Goal: Information Seeking & Learning: Learn about a topic

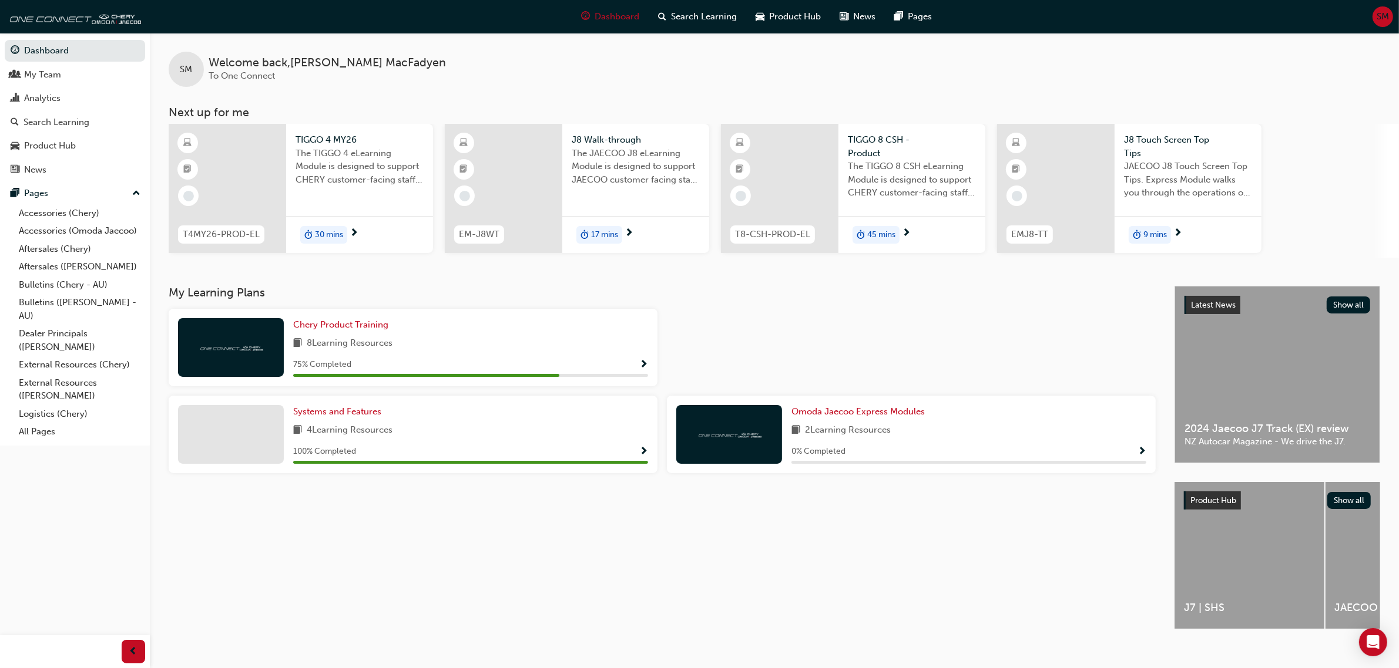
click at [313, 166] on span "The TIGGO 4 eLearning Module is designed to support CHERY customer-facing staff…" at bounding box center [359, 167] width 128 height 40
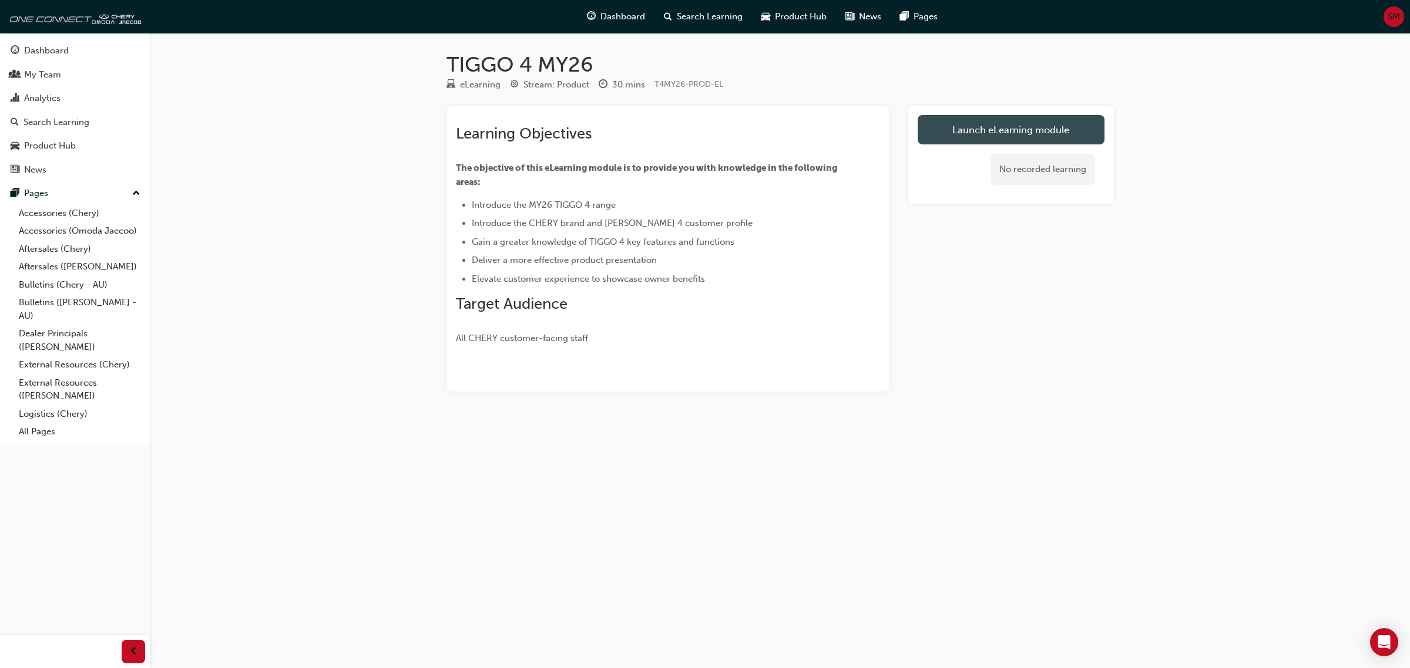
click at [990, 137] on link "Launch eLearning module" at bounding box center [1011, 129] width 187 height 29
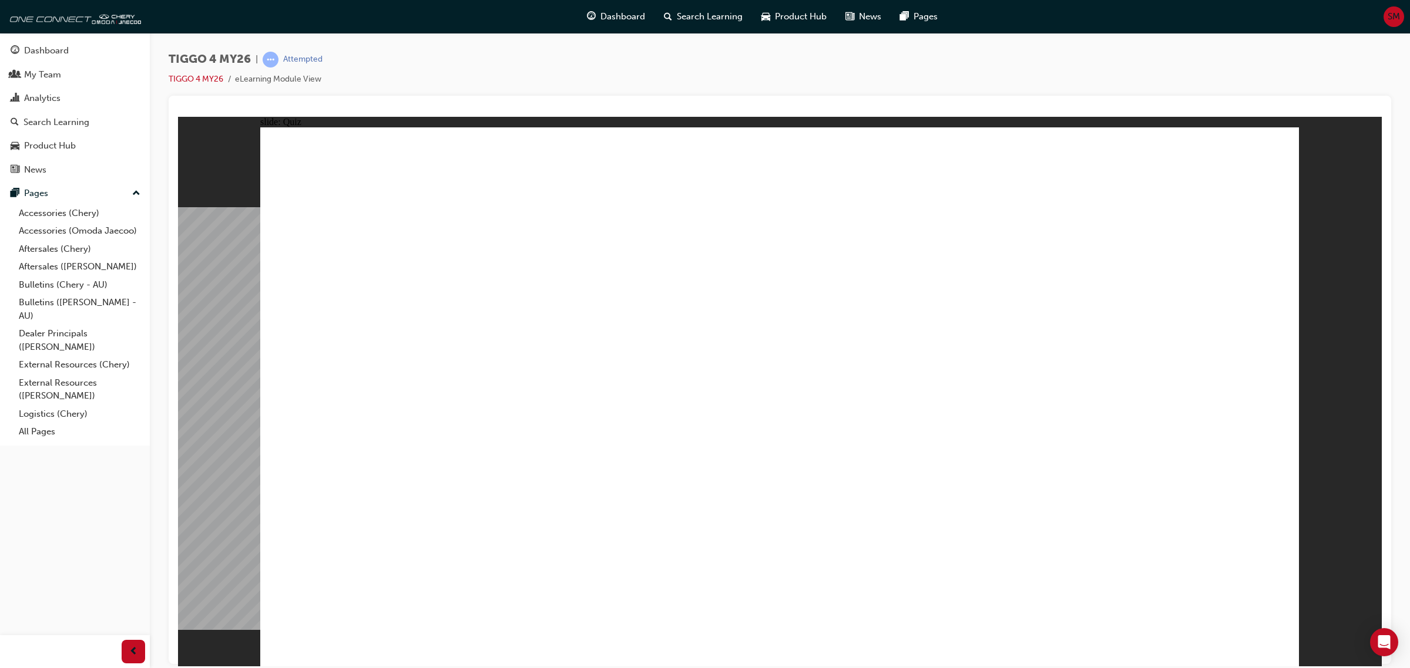
radio input "true"
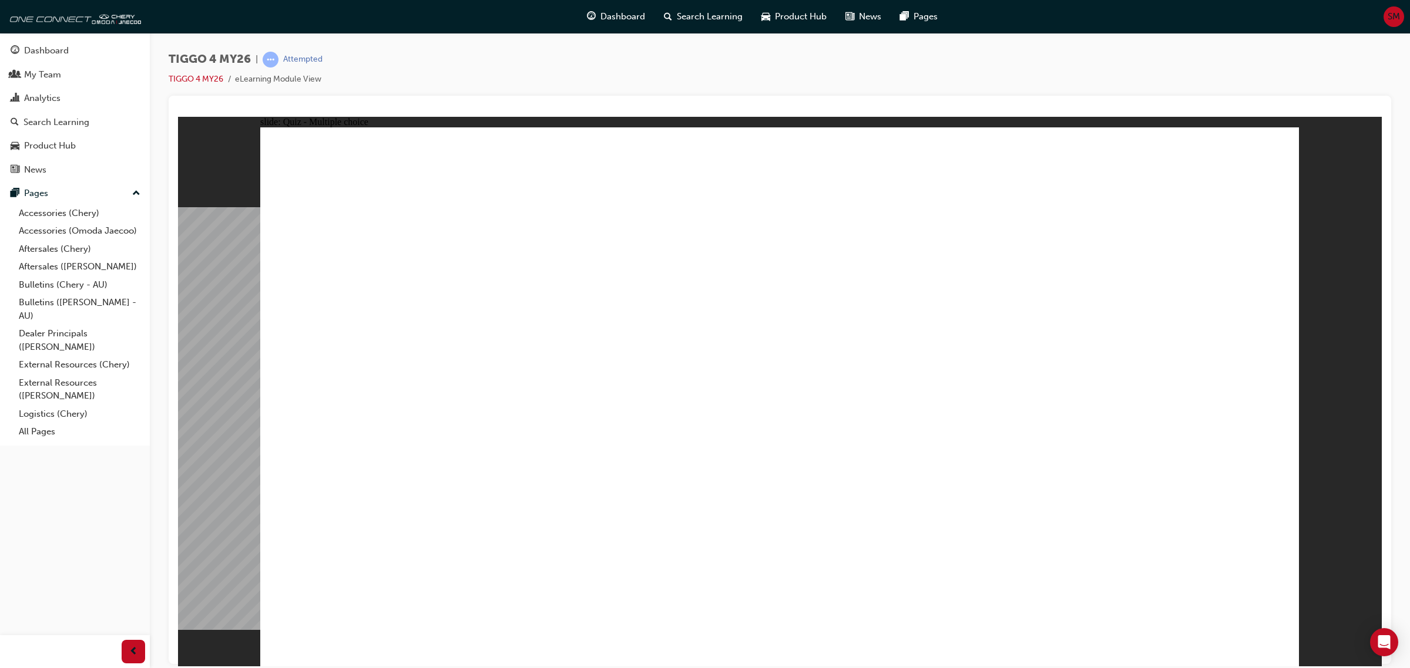
drag, startPoint x: 750, startPoint y: 478, endPoint x: 750, endPoint y: 499, distance: 21.2
drag, startPoint x: 989, startPoint y: 319, endPoint x: 359, endPoint y: 528, distance: 663.0
drag, startPoint x: 590, startPoint y: 308, endPoint x: 582, endPoint y: 509, distance: 201.1
drag, startPoint x: 395, startPoint y: 308, endPoint x: 743, endPoint y: 519, distance: 407.2
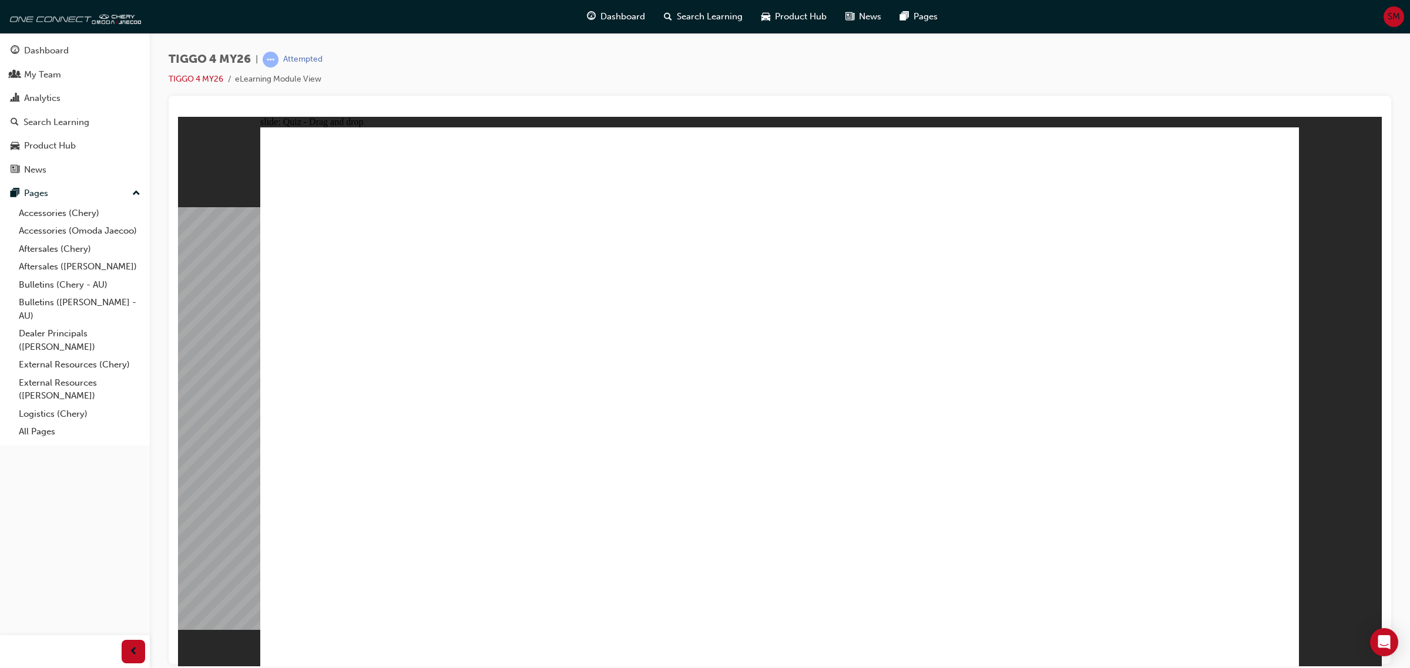
drag, startPoint x: 755, startPoint y: 315, endPoint x: 956, endPoint y: 535, distance: 298.5
drag, startPoint x: 1238, startPoint y: 308, endPoint x: 1232, endPoint y: 516, distance: 208.0
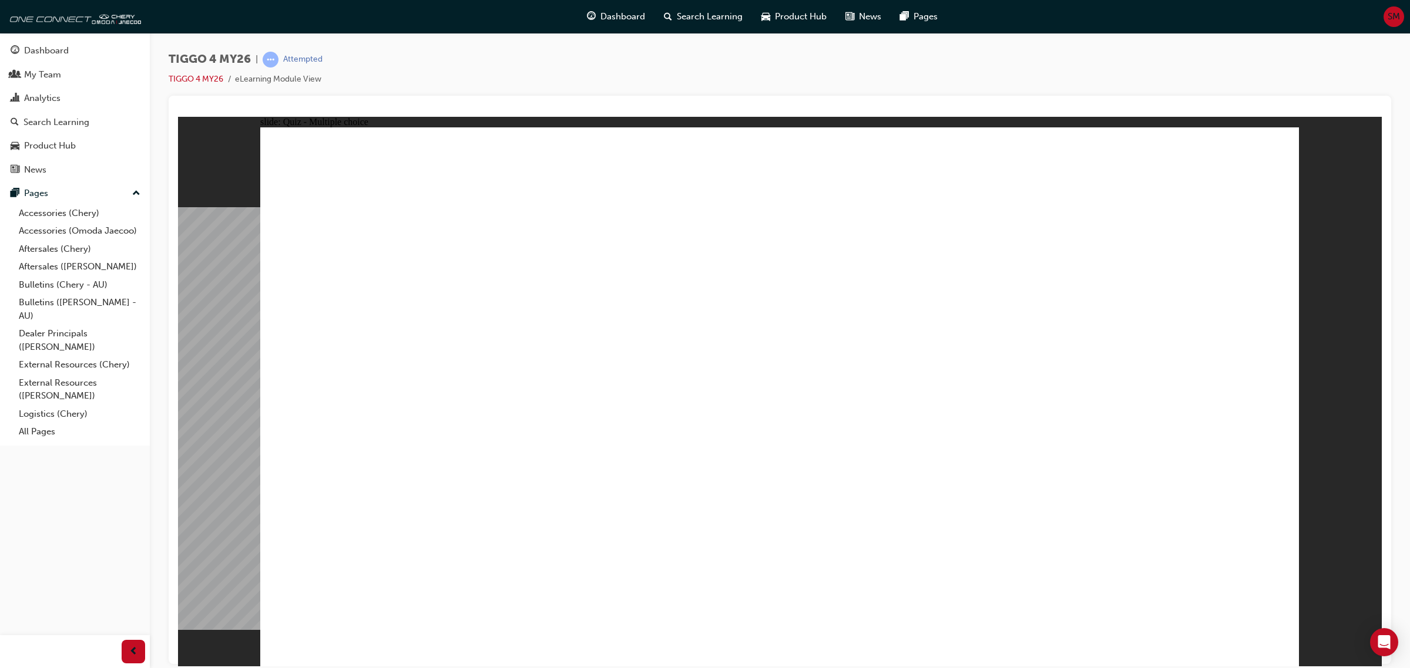
radio input "true"
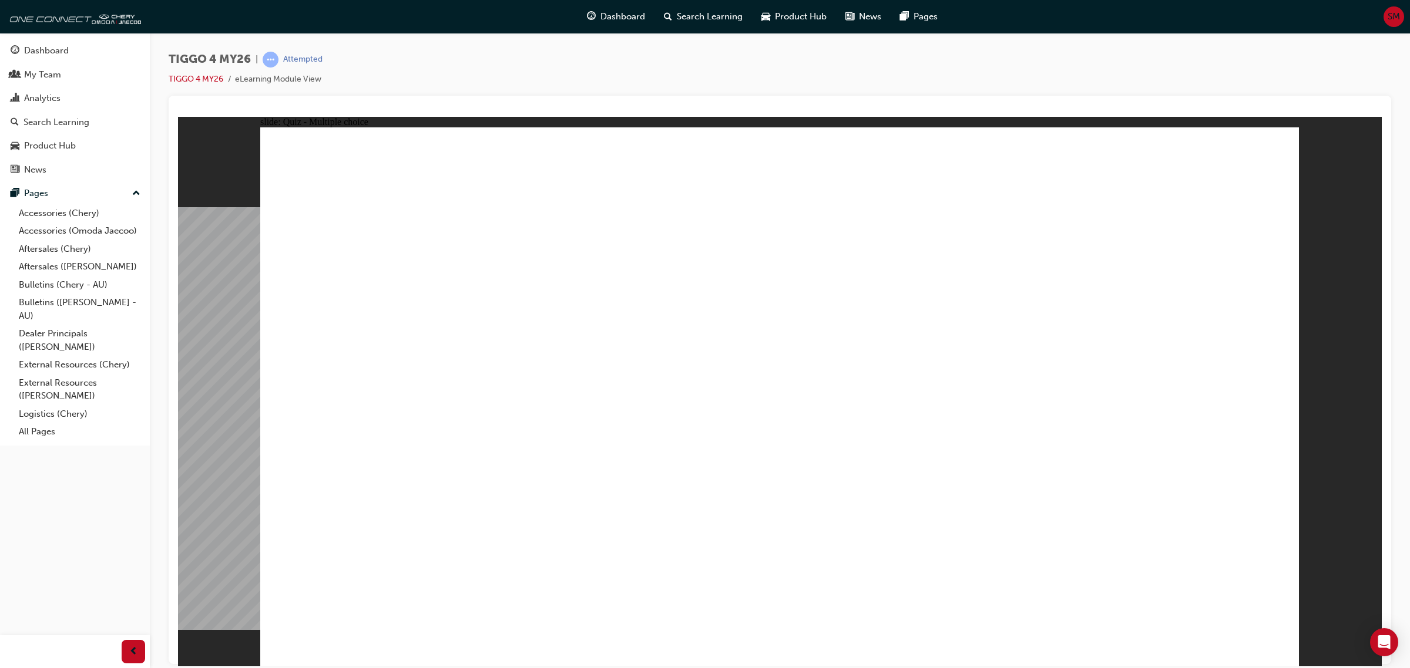
drag, startPoint x: 402, startPoint y: 346, endPoint x: 1143, endPoint y: 394, distance: 741.7
drag, startPoint x: 431, startPoint y: 454, endPoint x: 938, endPoint y: 343, distance: 519.5
drag, startPoint x: 650, startPoint y: 352, endPoint x: 927, endPoint y: 351, distance: 277.3
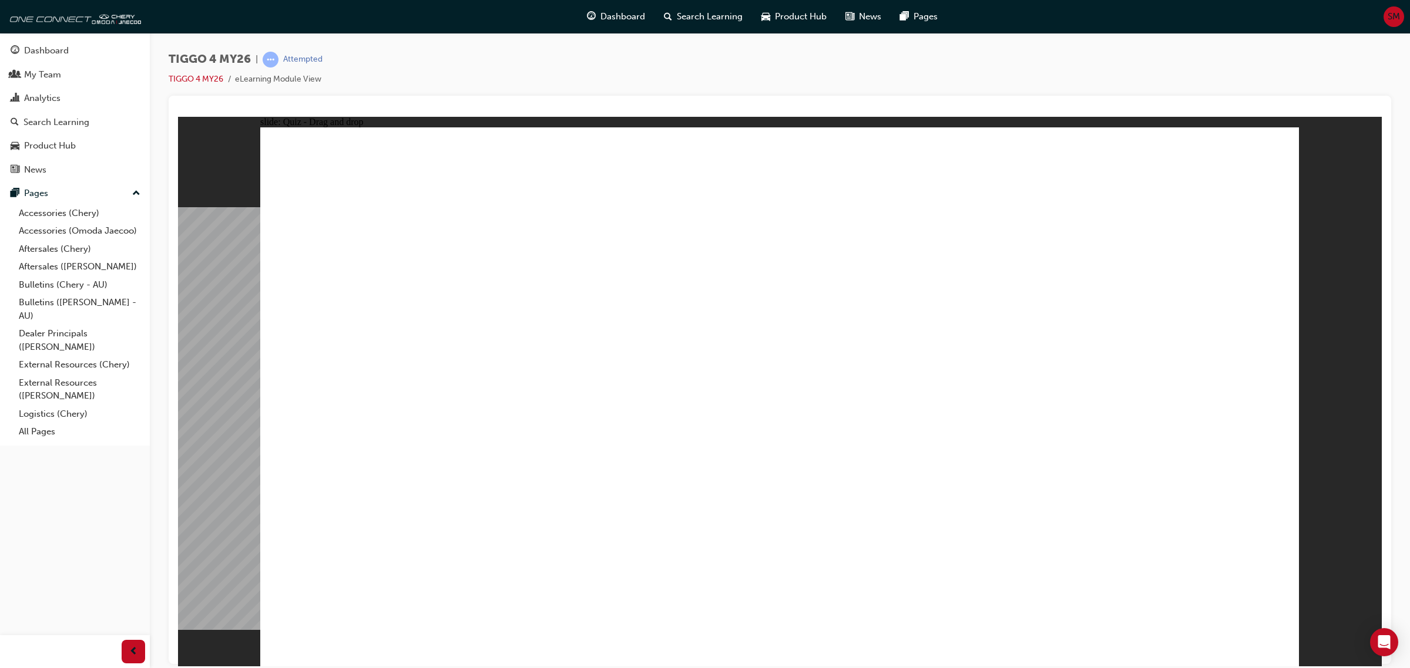
drag, startPoint x: 624, startPoint y: 393, endPoint x: 1070, endPoint y: 399, distance: 445.3
drag, startPoint x: 663, startPoint y: 460, endPoint x: 1205, endPoint y: 439, distance: 542.6
drag, startPoint x: 435, startPoint y: 400, endPoint x: 1167, endPoint y: 432, distance: 732.0
drag, startPoint x: 445, startPoint y: 509, endPoint x: 1187, endPoint y: 472, distance: 742.8
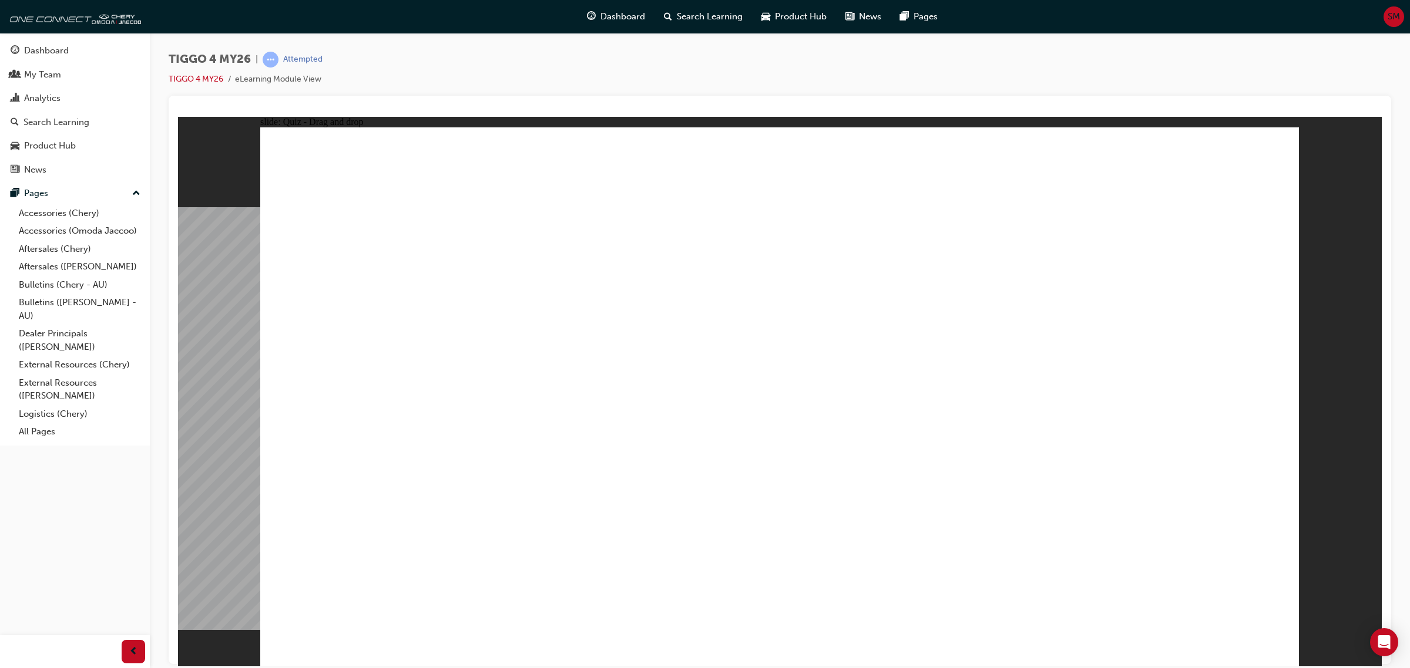
radio input "true"
drag, startPoint x: 730, startPoint y: 493, endPoint x: 744, endPoint y: 493, distance: 14.7
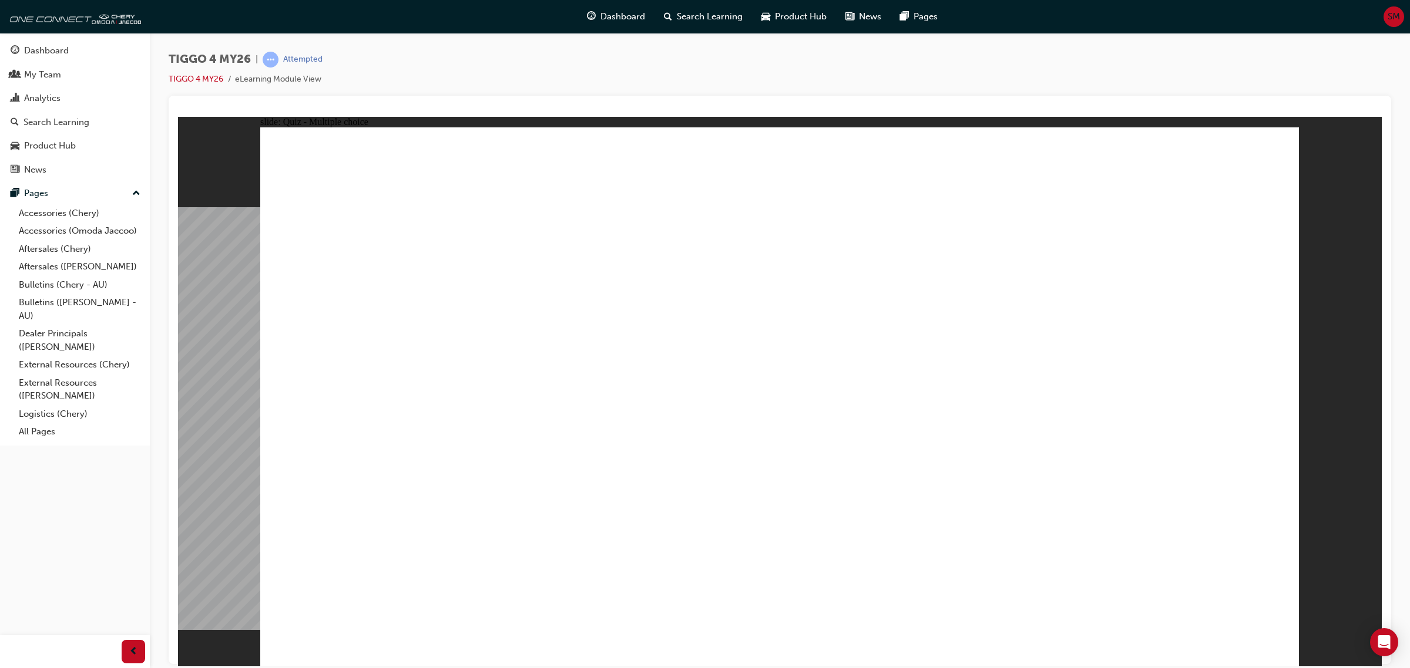
radio input "true"
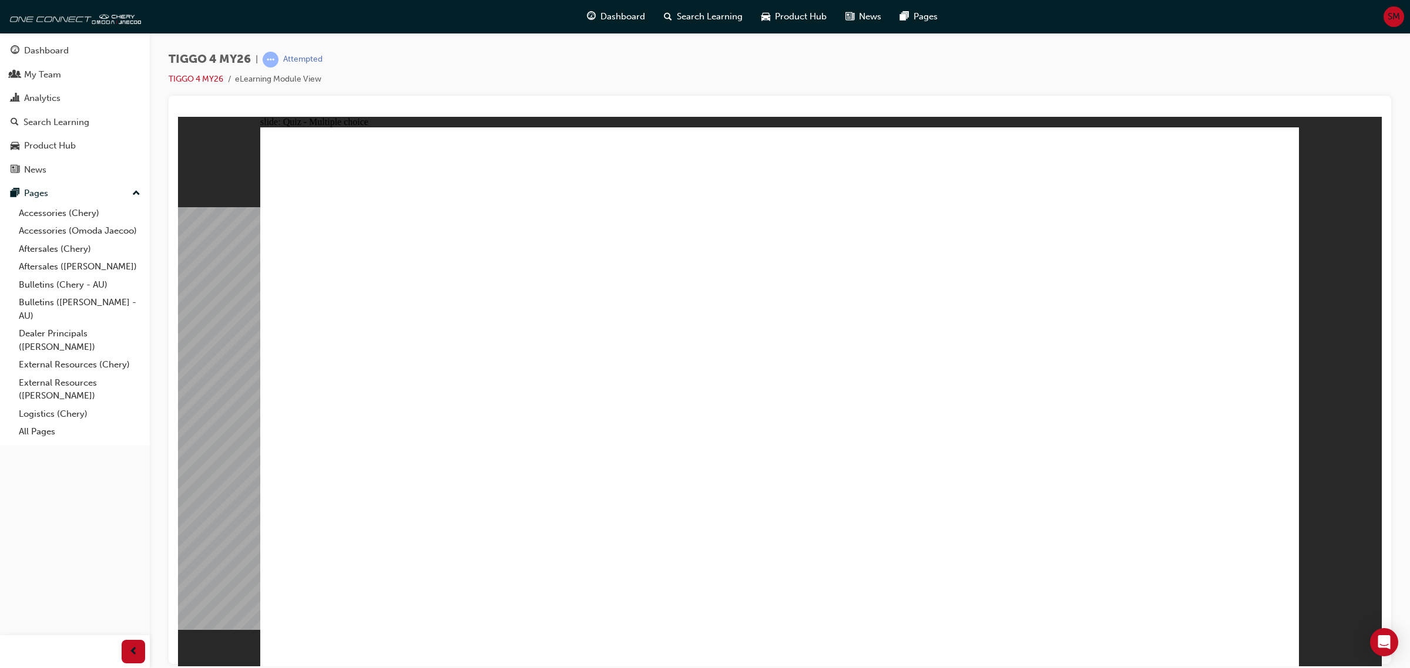
radio input "true"
drag, startPoint x: 823, startPoint y: 505, endPoint x: 781, endPoint y: 488, distance: 45.1
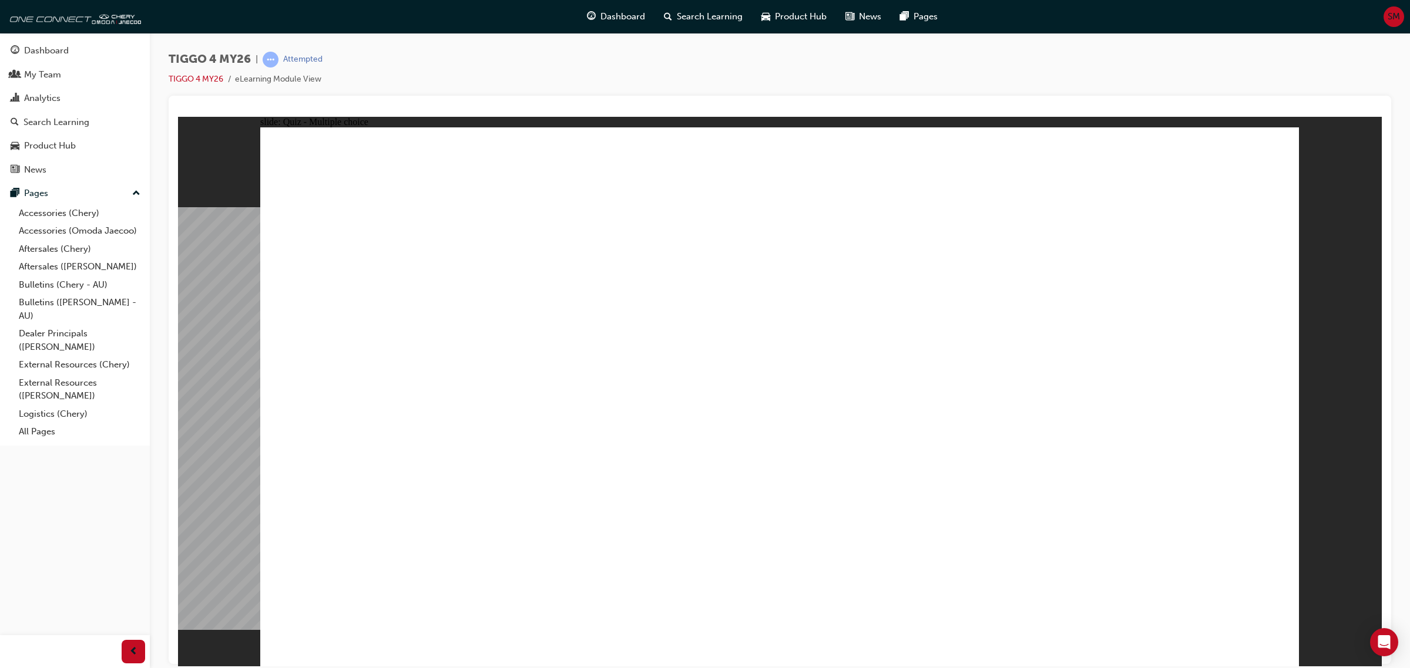
radio input "true"
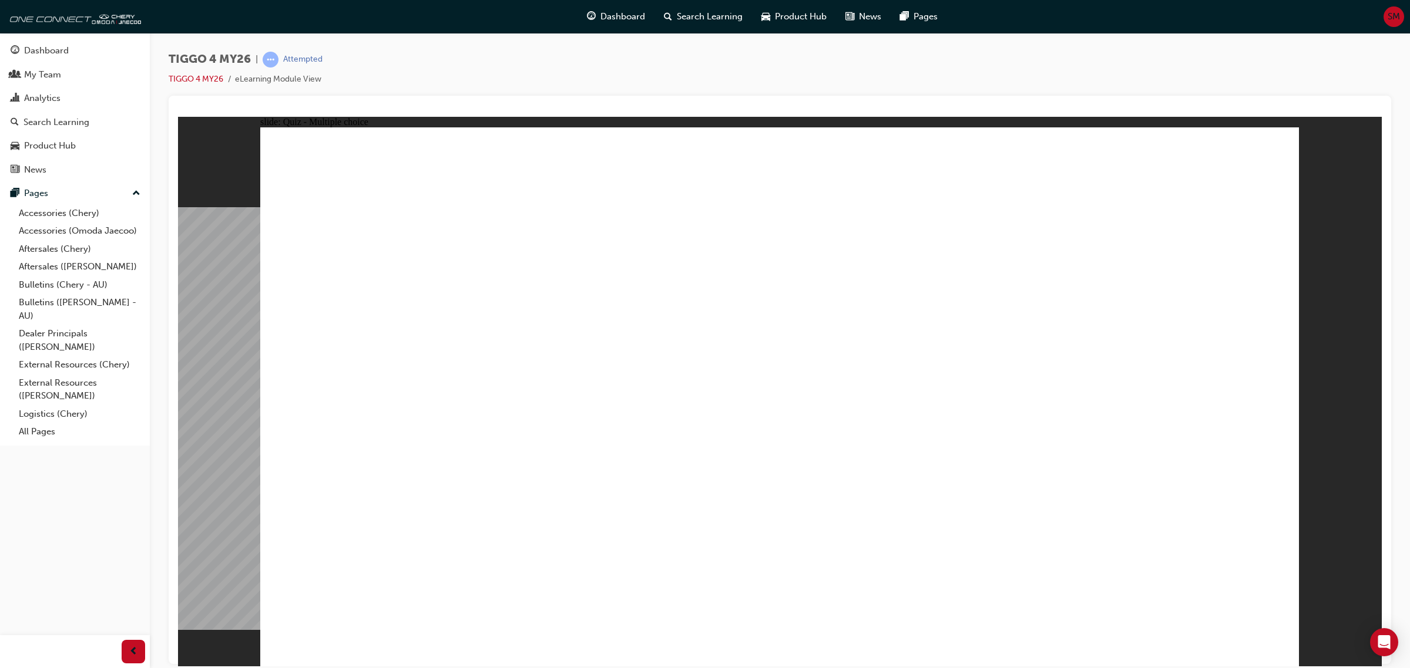
radio input "true"
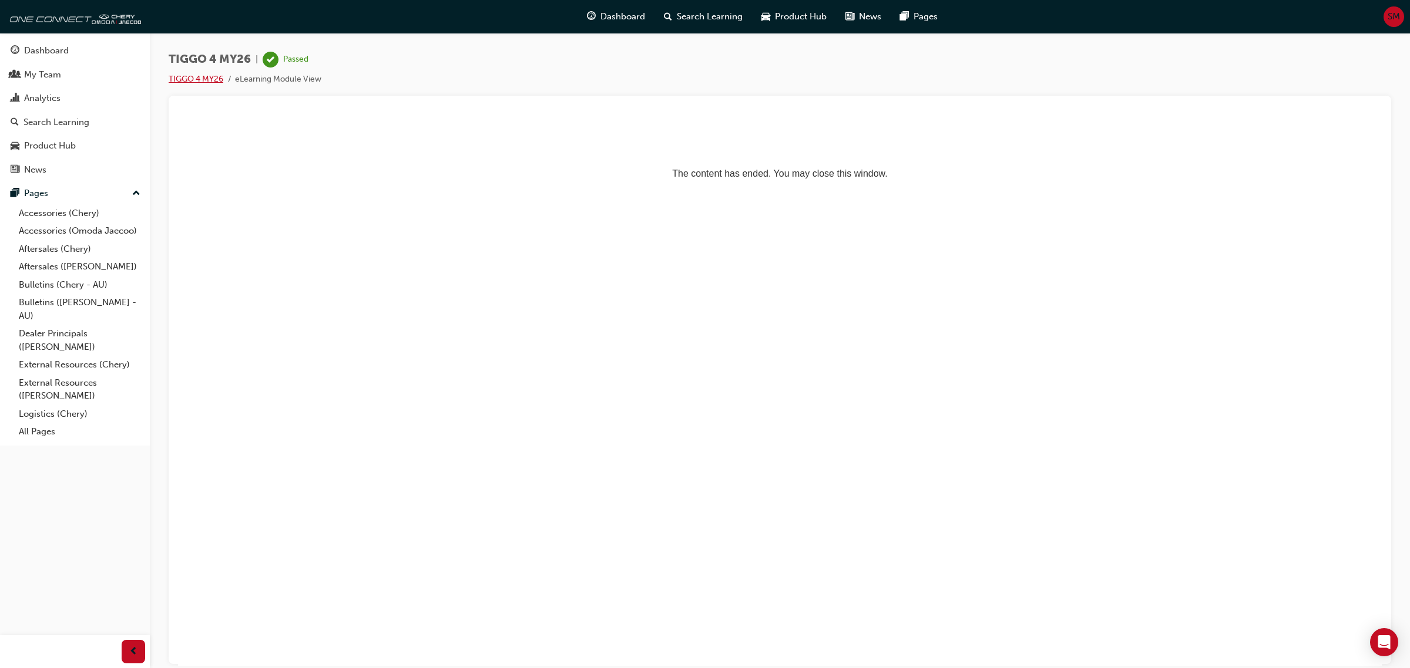
click at [182, 77] on link "TIGGO 4 MY26" at bounding box center [196, 79] width 55 height 10
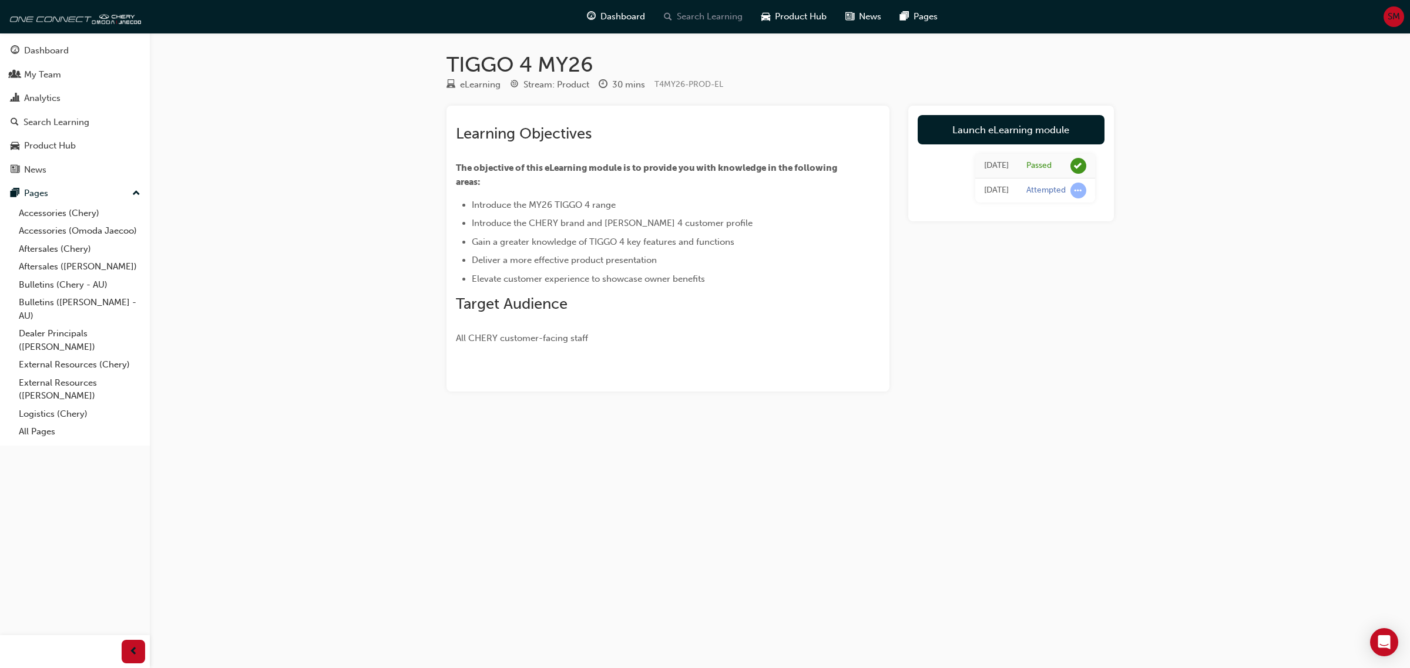
click at [708, 15] on span "Search Learning" at bounding box center [710, 17] width 66 height 14
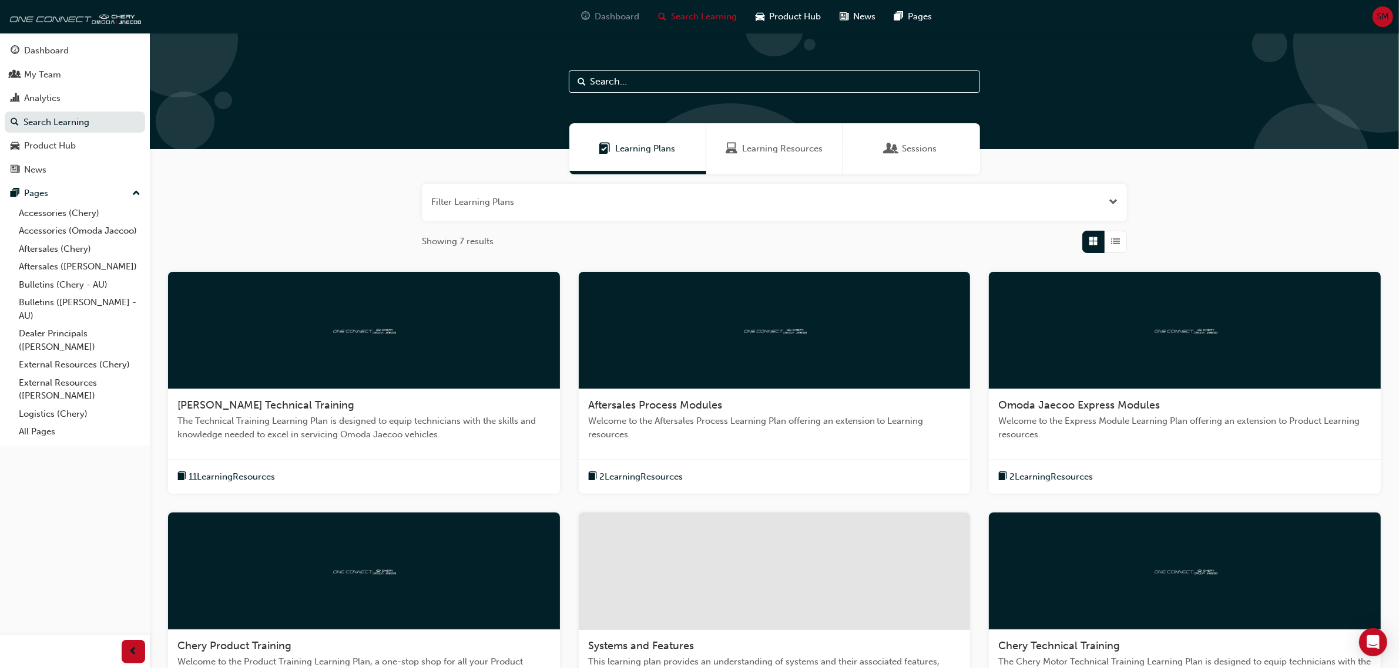
click at [606, 21] on span "Dashboard" at bounding box center [617, 17] width 45 height 14
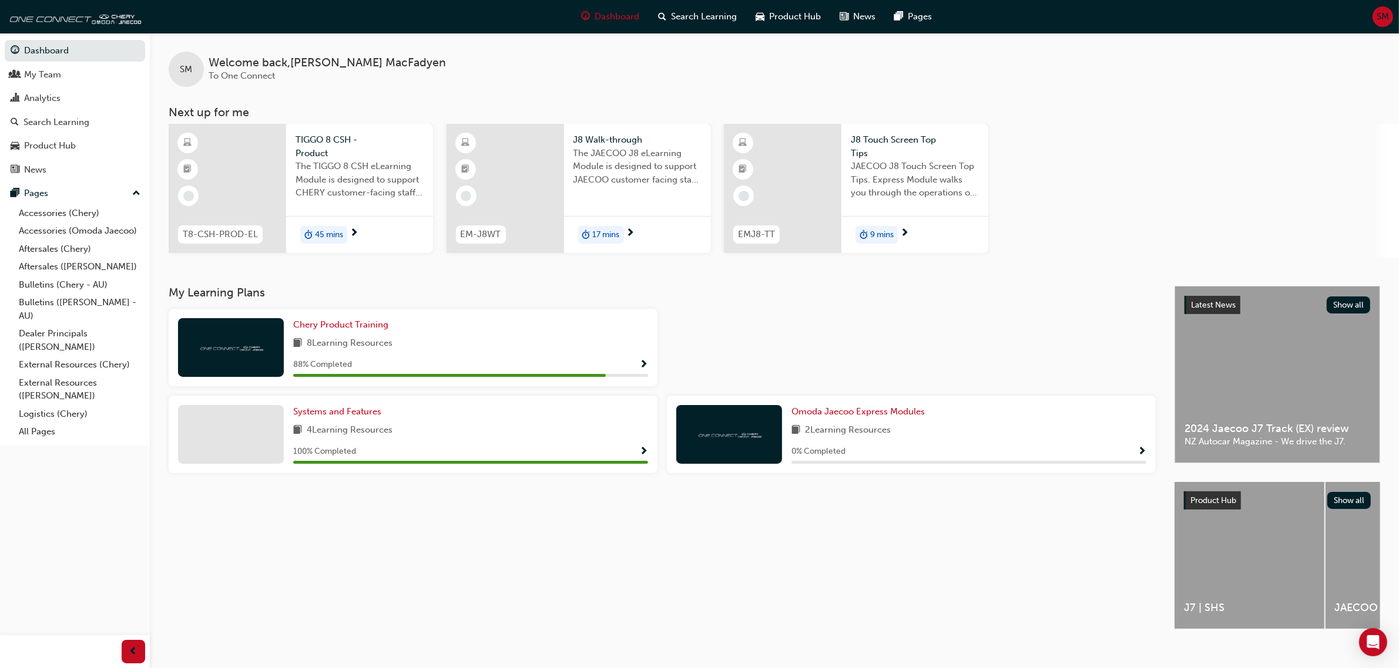
click at [247, 187] on div at bounding box center [227, 188] width 117 height 129
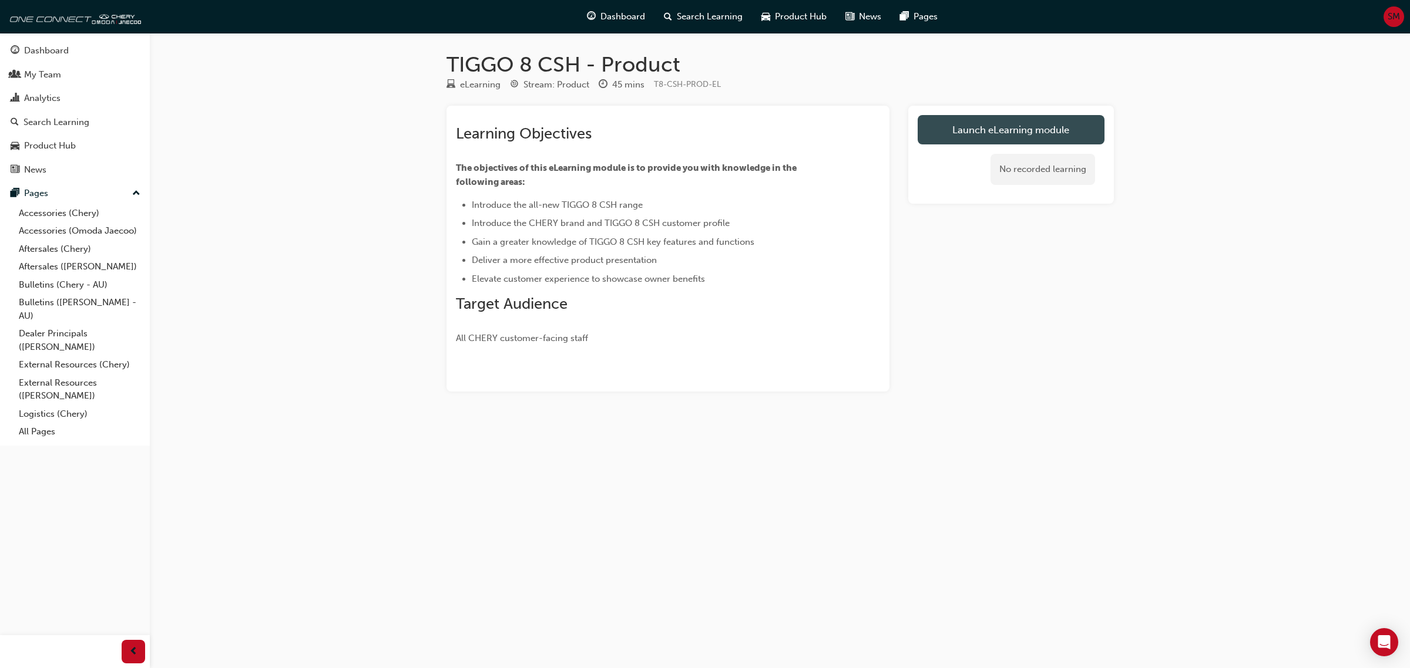
click at [1021, 126] on link "Launch eLearning module" at bounding box center [1011, 129] width 187 height 29
